Goal: Navigation & Orientation: Find specific page/section

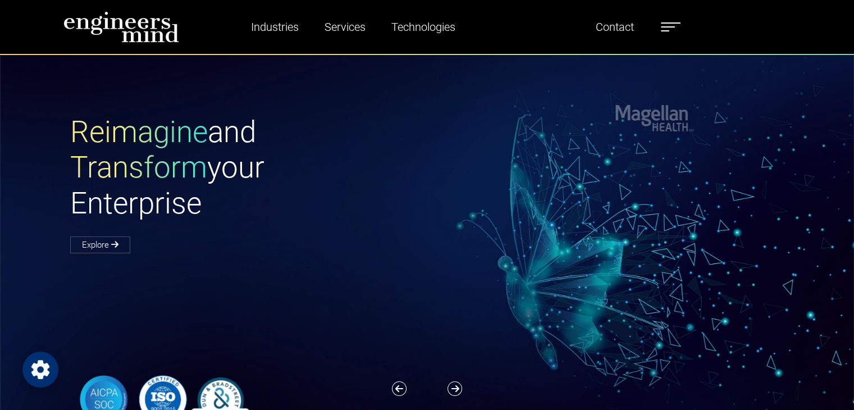
click at [43, 371] on icon "Open Privacy Settings" at bounding box center [40, 369] width 22 height 22
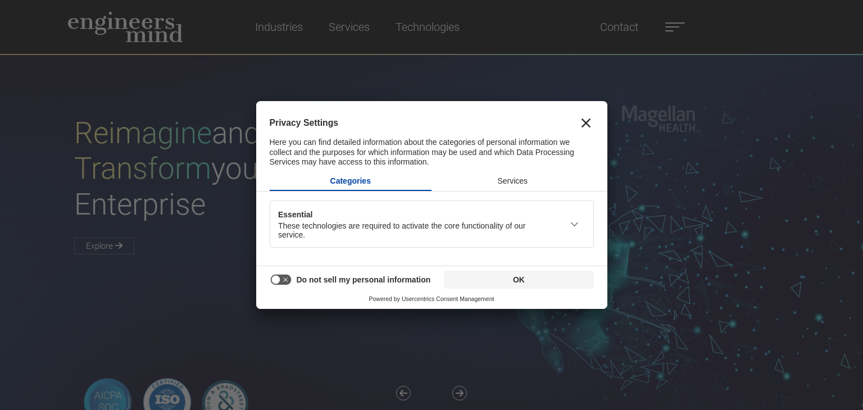
click at [595, 124] on div "Privacy Settings Here you can find detailed information about the categories of…" at bounding box center [431, 136] width 351 height 68
click at [591, 122] on button "Close" at bounding box center [586, 123] width 16 height 16
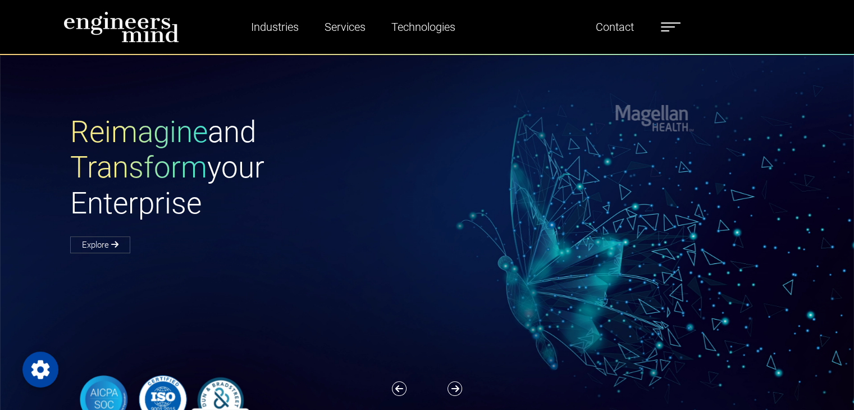
click at [677, 34] on label at bounding box center [671, 27] width 20 height 15
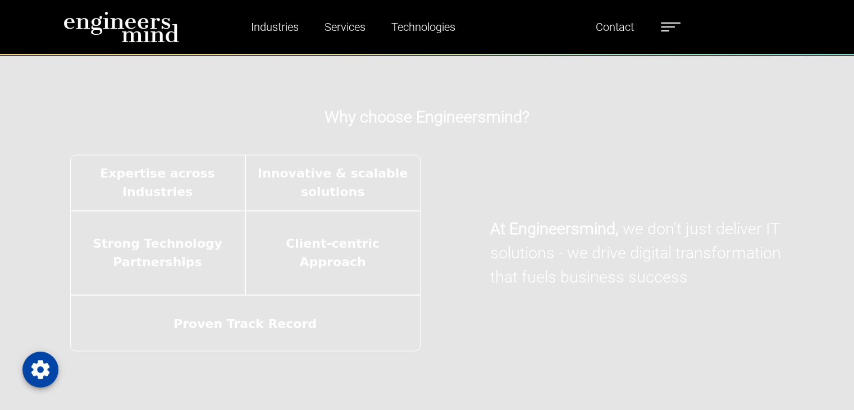
scroll to position [1854, 0]
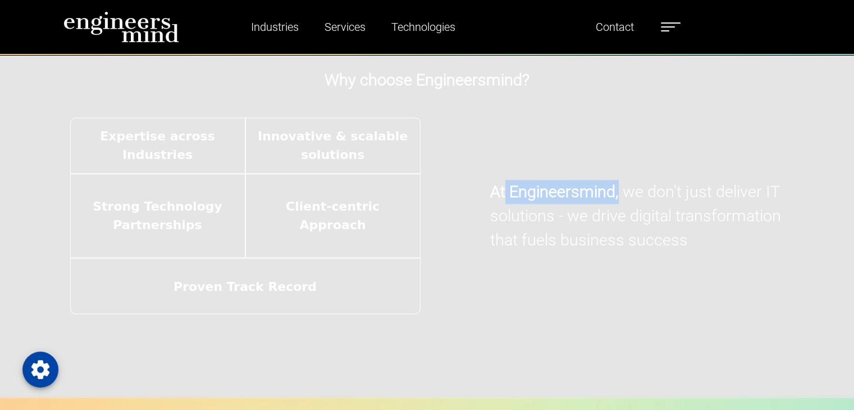
drag, startPoint x: 506, startPoint y: 189, endPoint x: 618, endPoint y: 185, distance: 112.4
click at [618, 185] on p "At Engineersmind, we don't just deliver IT solutions - we drive digital transfo…" at bounding box center [637, 216] width 294 height 73
